Goal: Check status: Check status

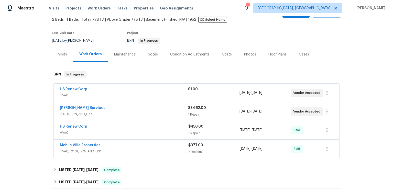
scroll to position [43, 0]
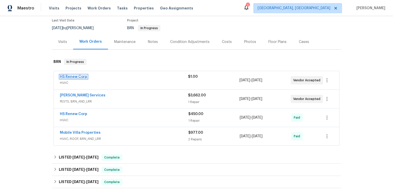
click at [75, 79] on link "HS Renew Corp" at bounding box center [73, 77] width 27 height 4
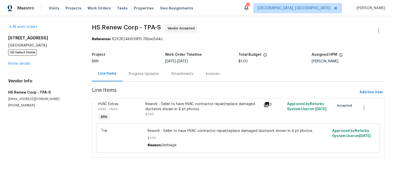
scroll to position [7, 0]
click at [265, 108] on icon at bounding box center [267, 105] width 6 height 6
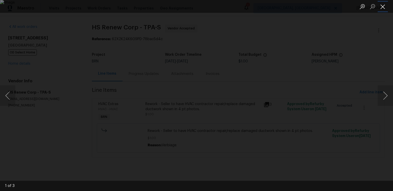
click at [387, 6] on button "Close lightbox" at bounding box center [383, 6] width 10 height 9
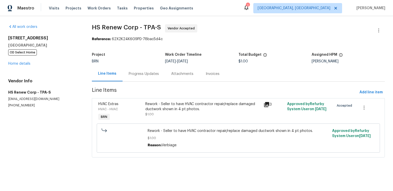
click at [159, 77] on div "Progress Updates" at bounding box center [144, 73] width 30 height 5
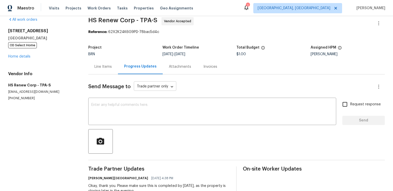
scroll to position [100, 0]
